Goal: Find specific page/section: Find specific page/section

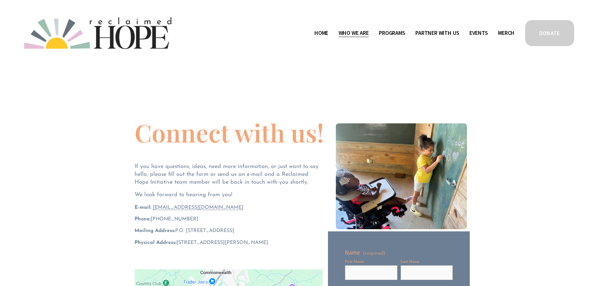
click at [322, 35] on link "Home" at bounding box center [321, 33] width 14 height 10
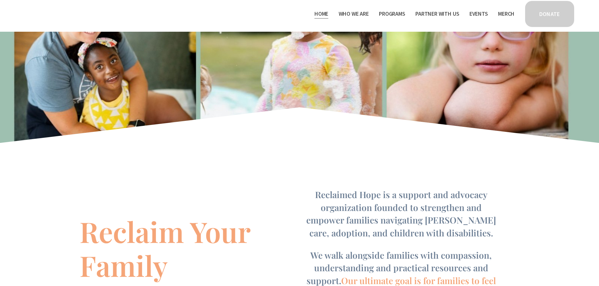
scroll to position [314, 0]
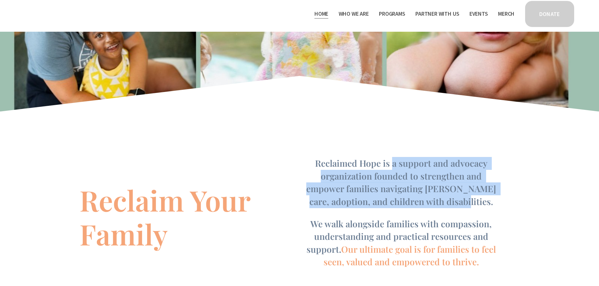
drag, startPoint x: 432, startPoint y: 200, endPoint x: 394, endPoint y: 167, distance: 50.8
click at [394, 167] on h4 "Reclaimed Hope is a support and advocacy organization founded to strengthen and…" at bounding box center [401, 182] width 200 height 51
copy span "a support and advocacy organization founded to strengthen and empower families …"
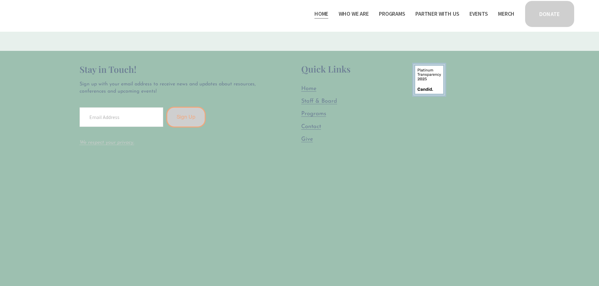
scroll to position [1854, 0]
